Goal: Task Accomplishment & Management: Manage account settings

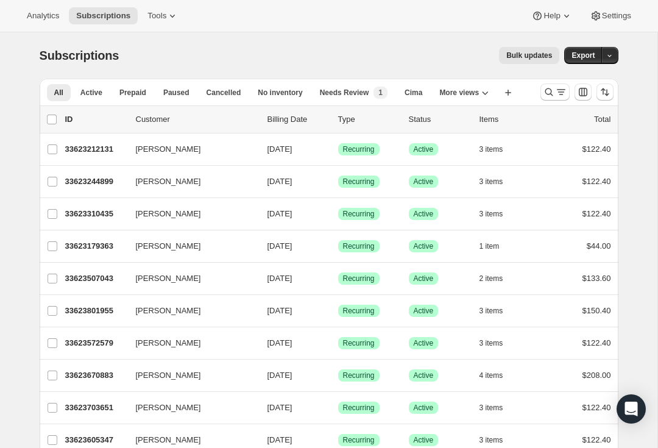
click at [554, 93] on div "Search and filter results" at bounding box center [555, 92] width 24 height 12
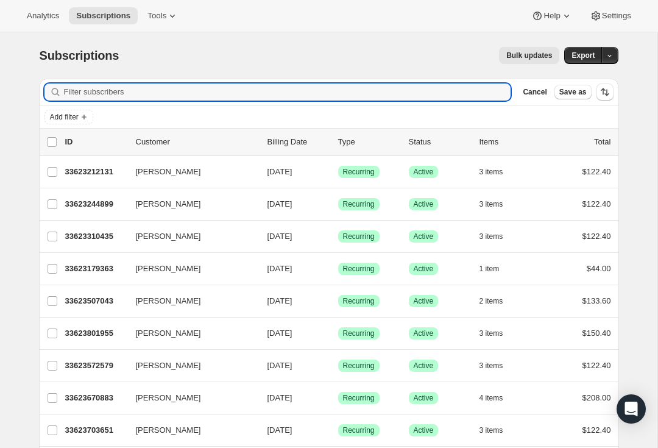
click at [213, 85] on input "Filter subscribers" at bounding box center [287, 91] width 447 height 17
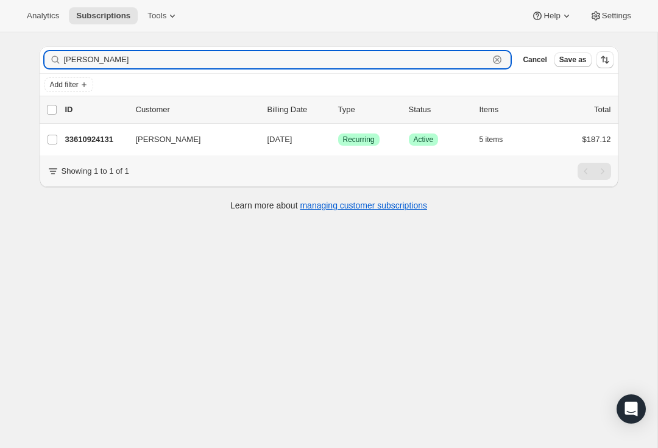
scroll to position [32, 0]
type input "[PERSON_NAME]"
click at [101, 138] on p "33610924131" at bounding box center [95, 139] width 61 height 12
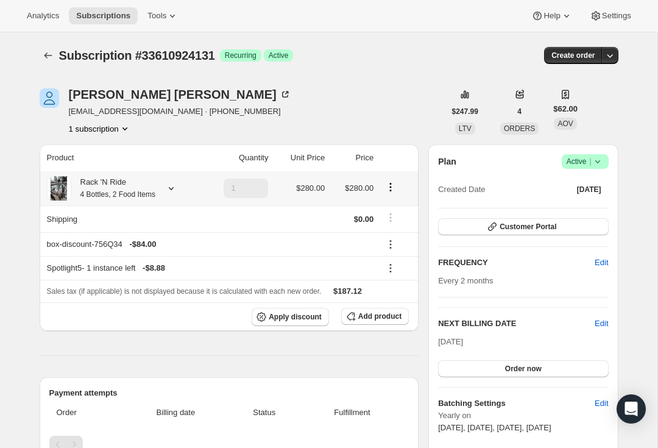
click at [175, 185] on icon at bounding box center [171, 188] width 12 height 12
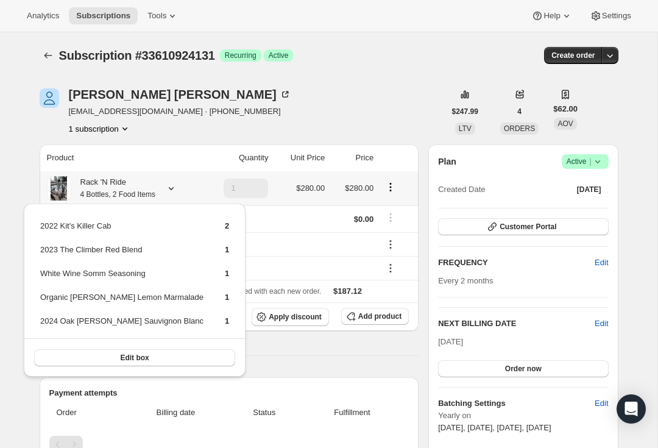
click at [147, 354] on button "Edit box" at bounding box center [134, 357] width 201 height 17
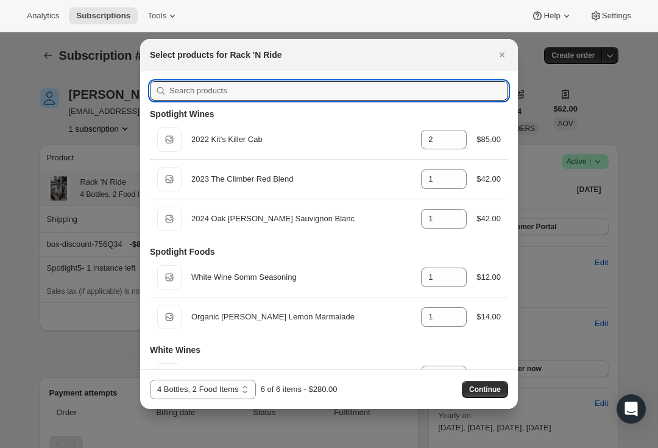
click at [253, 86] on input ":re5:" at bounding box center [338, 90] width 339 height 19
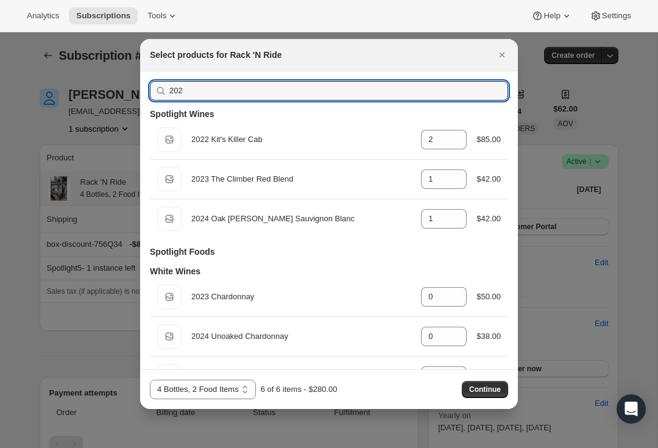
type input "2024"
type input "1"
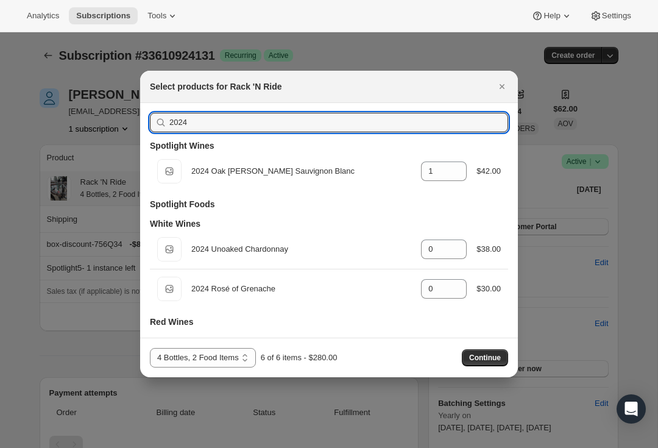
type input "2024"
click at [457, 280] on icon ":re5:" at bounding box center [457, 285] width 12 height 12
type input "1"
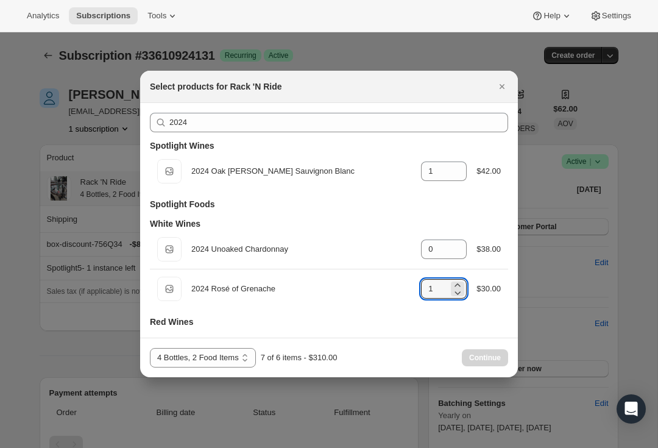
click at [437, 330] on div "2024 Spotlight Wines Default Title 2024 Oak [PERSON_NAME] Sauvignon Blanc gid:/…" at bounding box center [329, 220] width 378 height 235
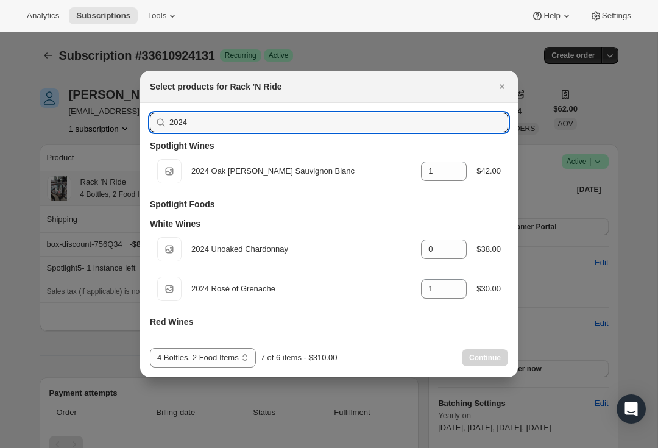
click at [268, 125] on input "2024" at bounding box center [338, 122] width 339 height 19
type input "202"
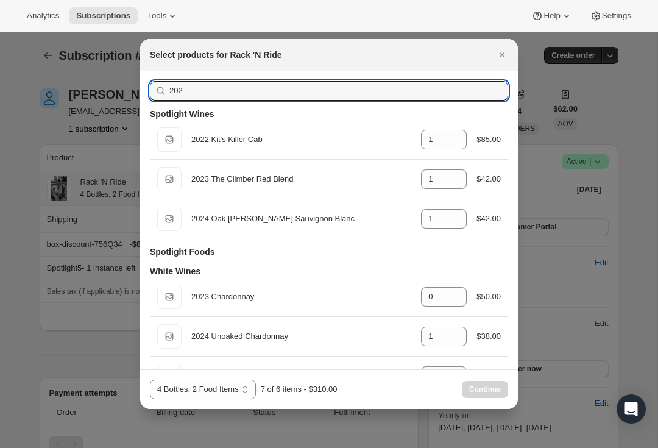
type input "2"
type input "0"
type input "2"
type input "2024"
type input "1"
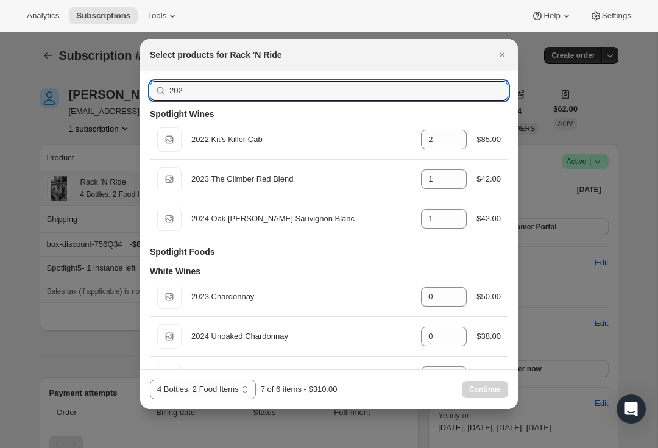
type input "1"
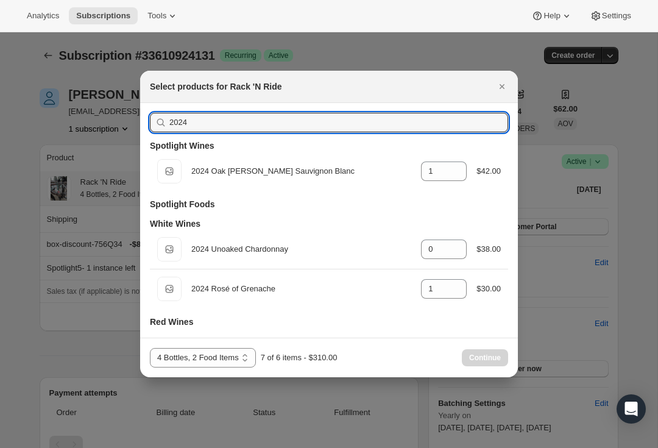
type input "2024"
click at [461, 245] on div ":re5:" at bounding box center [457, 245] width 13 height 7
type input "1"
click at [217, 123] on input "2024" at bounding box center [338, 122] width 339 height 19
type input "202"
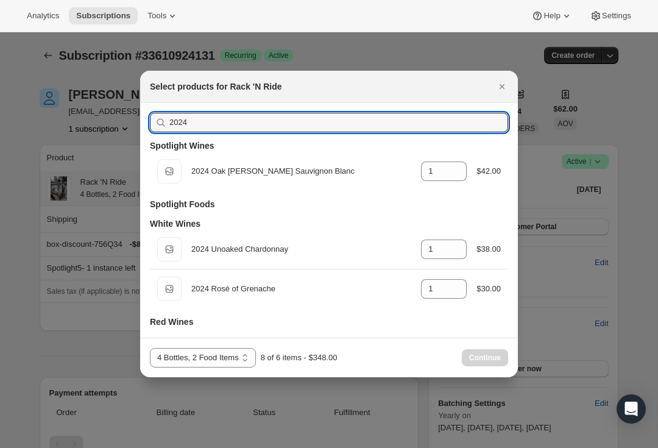
type input "2"
type input "0"
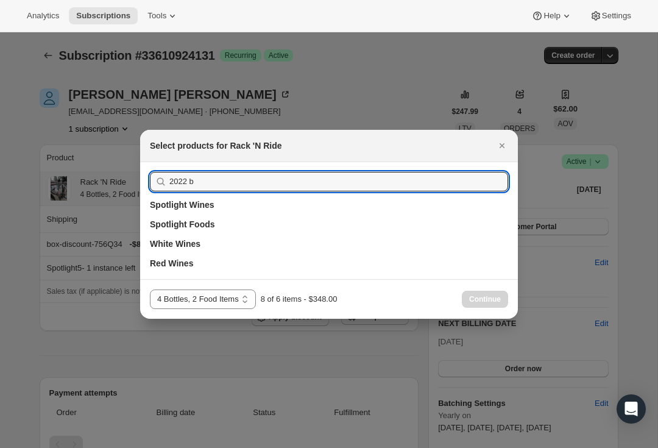
click at [213, 178] on input "2022 b" at bounding box center [338, 181] width 339 height 19
type input "2022 bici"
click at [510, 143] on button "Close" at bounding box center [501, 145] width 17 height 17
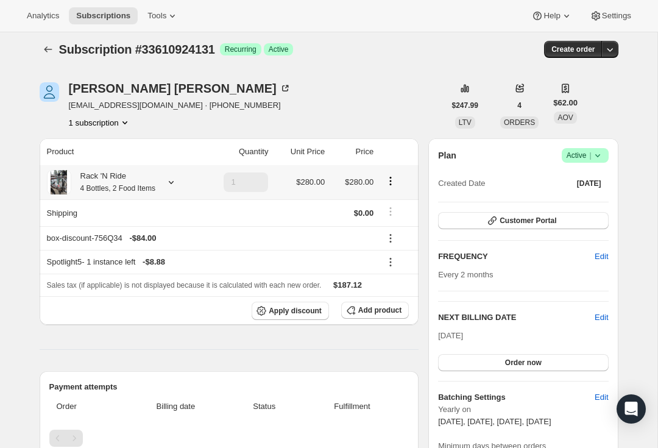
scroll to position [7, 0]
